Goal: Find specific page/section: Find specific page/section

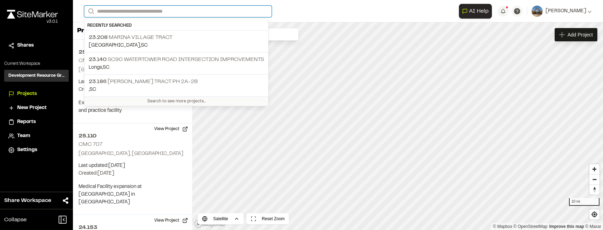
click at [150, 13] on input "Search" at bounding box center [177, 12] width 187 height 12
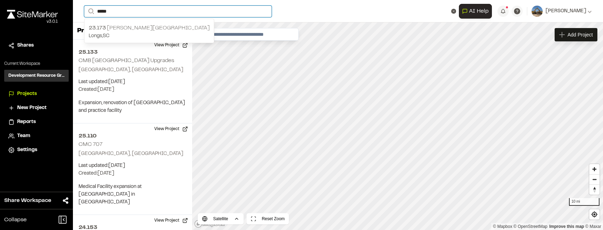
type input "*****"
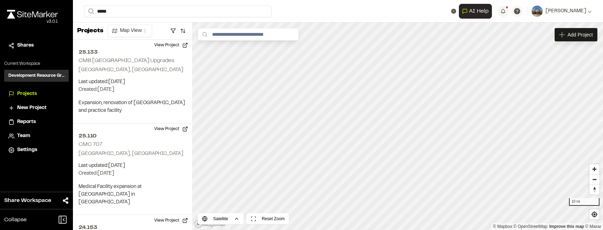
click at [139, 35] on p "Longs , [GEOGRAPHIC_DATA]" at bounding box center [149, 36] width 121 height 8
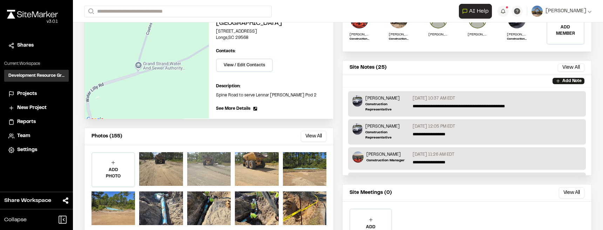
scroll to position [123, 0]
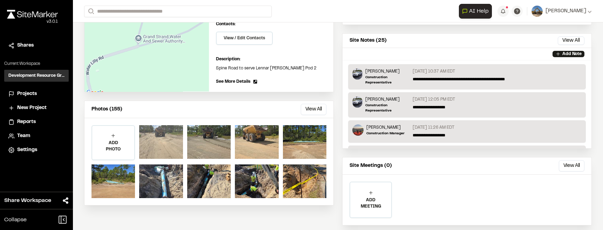
click at [167, 125] on div at bounding box center [160, 142] width 43 height 34
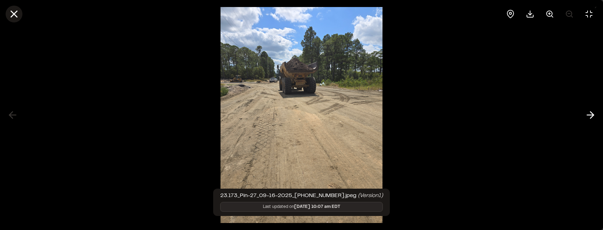
click at [11, 12] on icon at bounding box center [14, 14] width 12 height 12
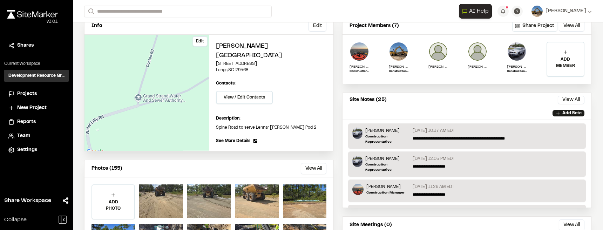
scroll to position [0, 0]
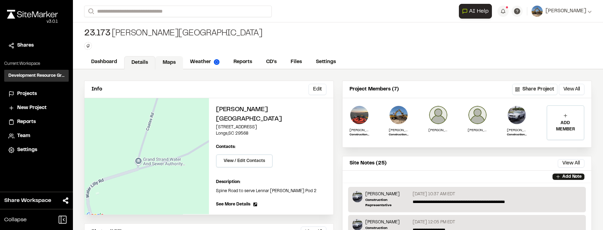
click at [174, 62] on link "Maps" at bounding box center [169, 62] width 28 height 13
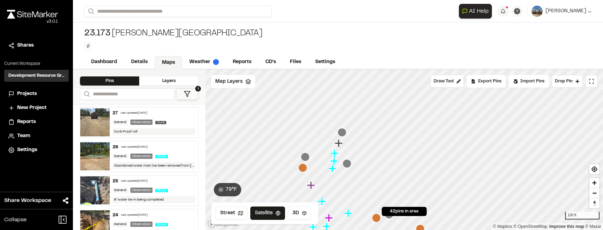
click at [314, 146] on icon "Map marker" at bounding box center [339, 143] width 9 height 9
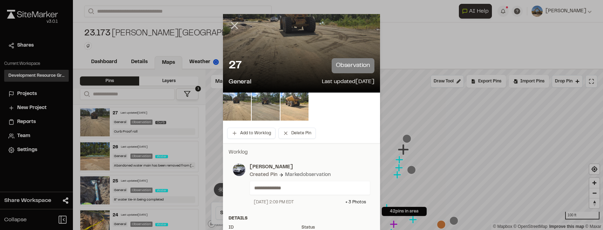
click at [233, 24] on icon at bounding box center [234, 26] width 12 height 12
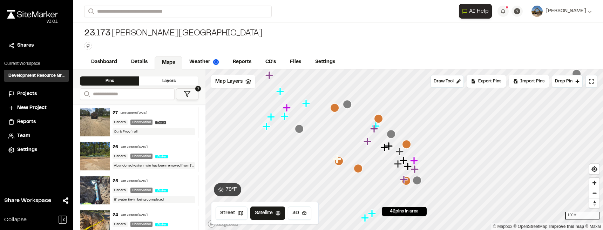
click at [314, 148] on icon "Map marker" at bounding box center [384, 147] width 8 height 8
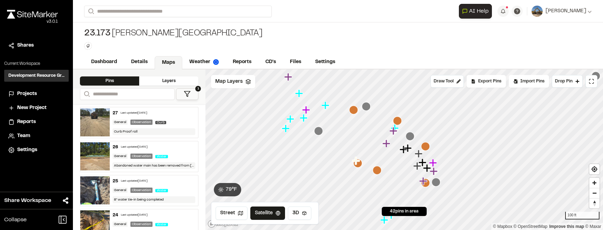
click at [314, 147] on icon "Map marker" at bounding box center [408, 148] width 8 height 8
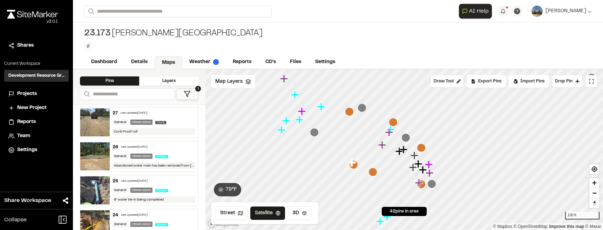
click at [314, 162] on icon "Map marker" at bounding box center [418, 164] width 8 height 8
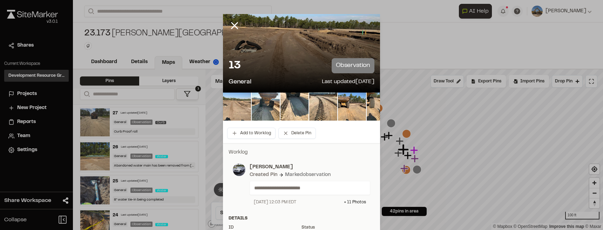
click at [235, 108] on img at bounding box center [237, 106] width 28 height 28
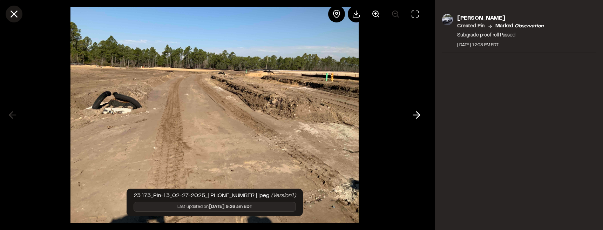
click at [17, 11] on line at bounding box center [14, 14] width 6 height 6
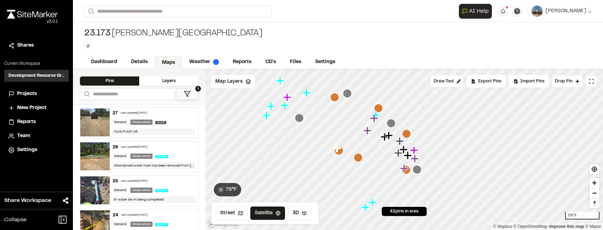
click at [314, 157] on icon "Map marker" at bounding box center [408, 155] width 8 height 8
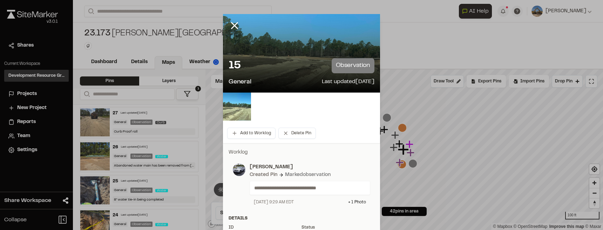
click at [236, 23] on line at bounding box center [235, 26] width 6 height 6
